Goal: Navigation & Orientation: Find specific page/section

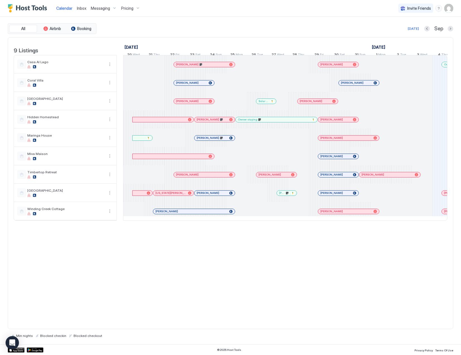
scroll to position [0, 309]
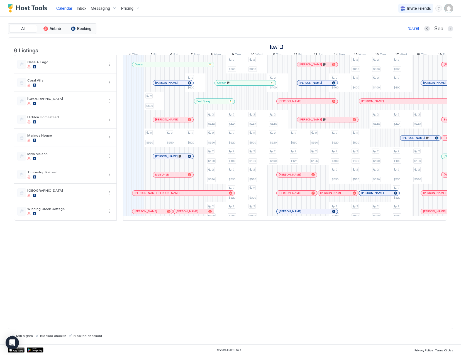
click at [81, 7] on span "Inbox" at bounding box center [81, 8] width 9 height 5
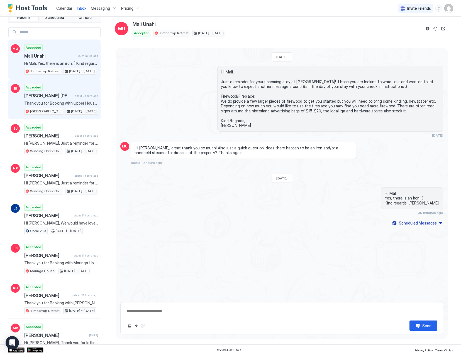
scroll to position [11, 0]
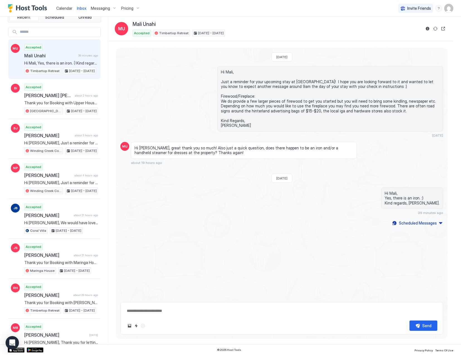
click at [60, 8] on span "Calendar" at bounding box center [64, 8] width 16 height 5
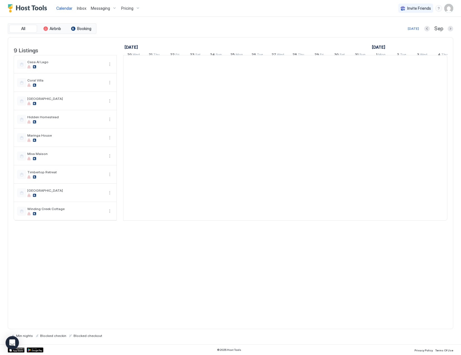
scroll to position [0, 309]
